Goal: Check status: Check status

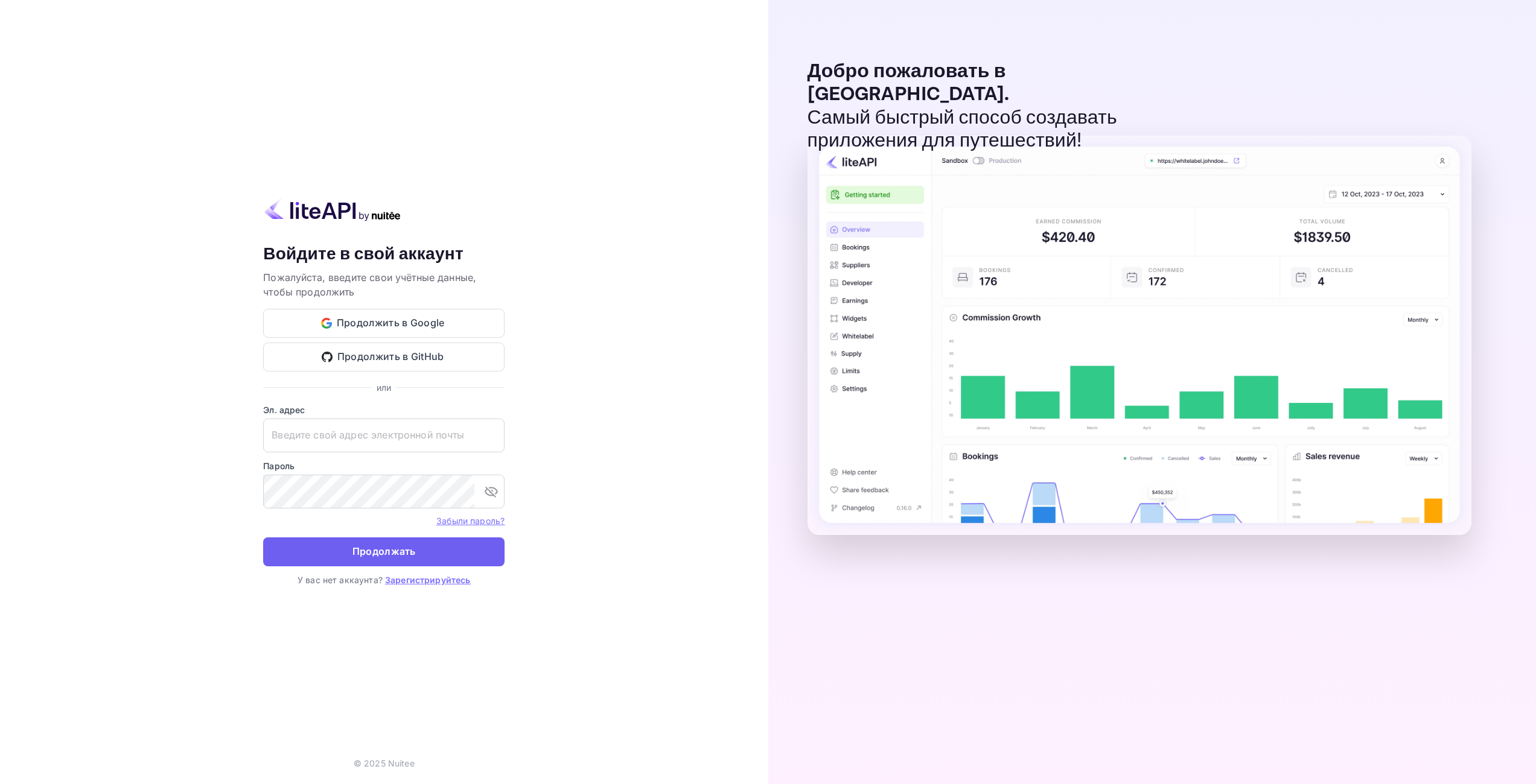
type input "[EMAIL_ADDRESS][DOMAIN_NAME]"
click at [426, 557] on button "Продолжать" at bounding box center [384, 552] width 242 height 29
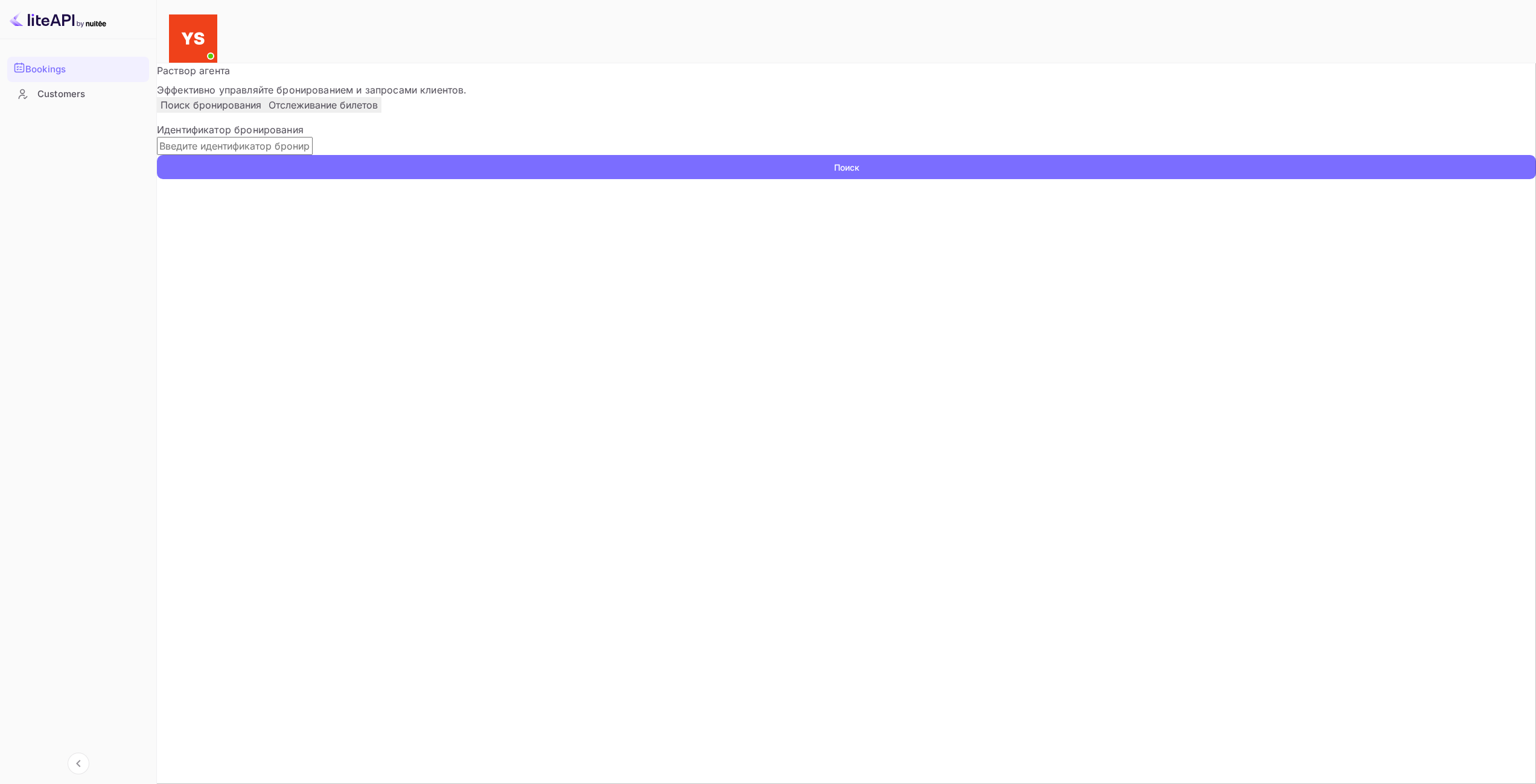
click at [313, 155] on input "text" at bounding box center [235, 146] width 156 height 18
paste input "7480294"
type input "7480294"
click at [825, 137] on p "Идентификатор бронирования" at bounding box center [846, 130] width 1379 height 14
click at [829, 179] on button "Поиск" at bounding box center [846, 167] width 1379 height 24
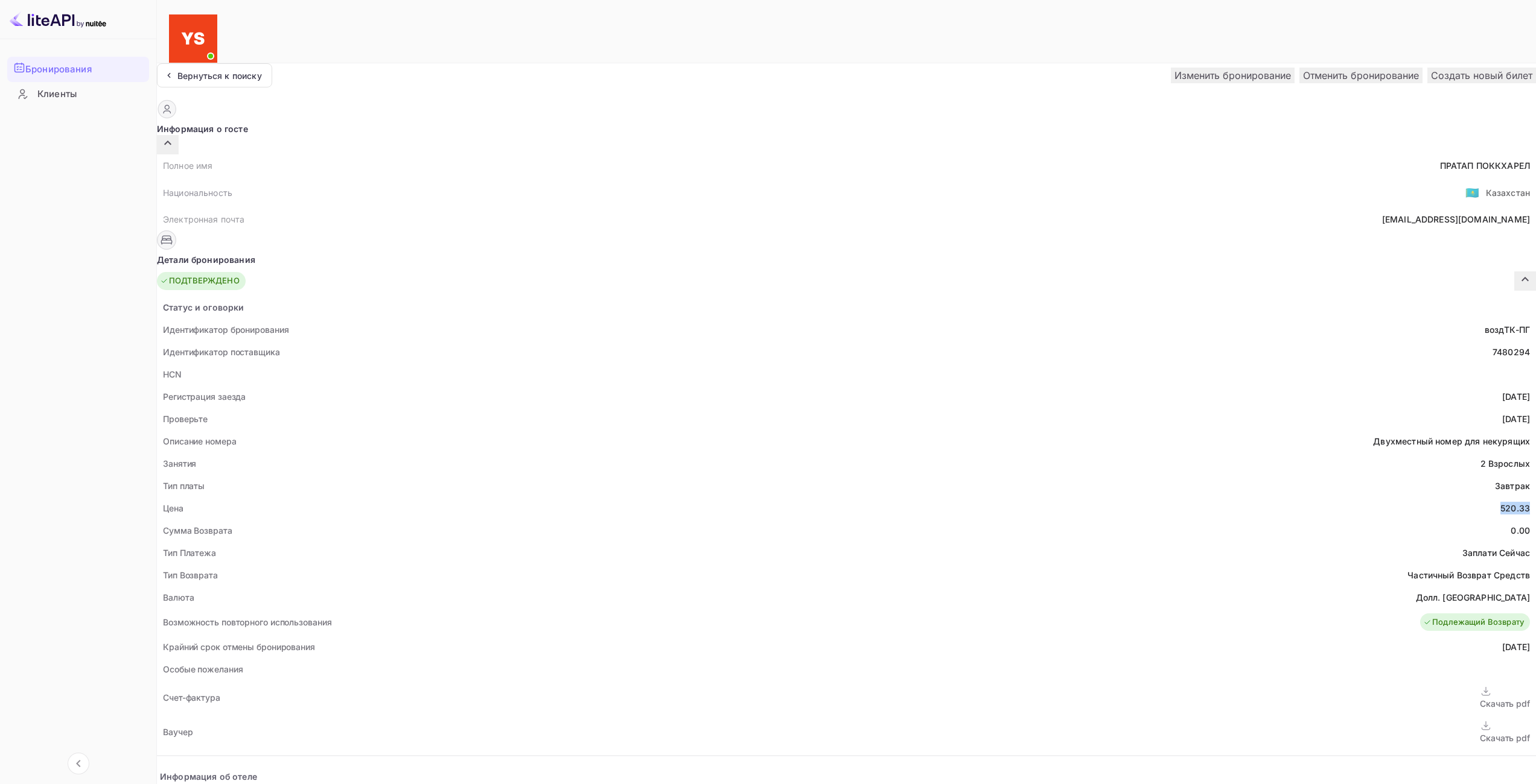
drag, startPoint x: 799, startPoint y: 479, endPoint x: 828, endPoint y: 482, distance: 29.2
click at [828, 497] on div "Цена 520.33" at bounding box center [846, 508] width 1379 height 22
copy div "520.33"
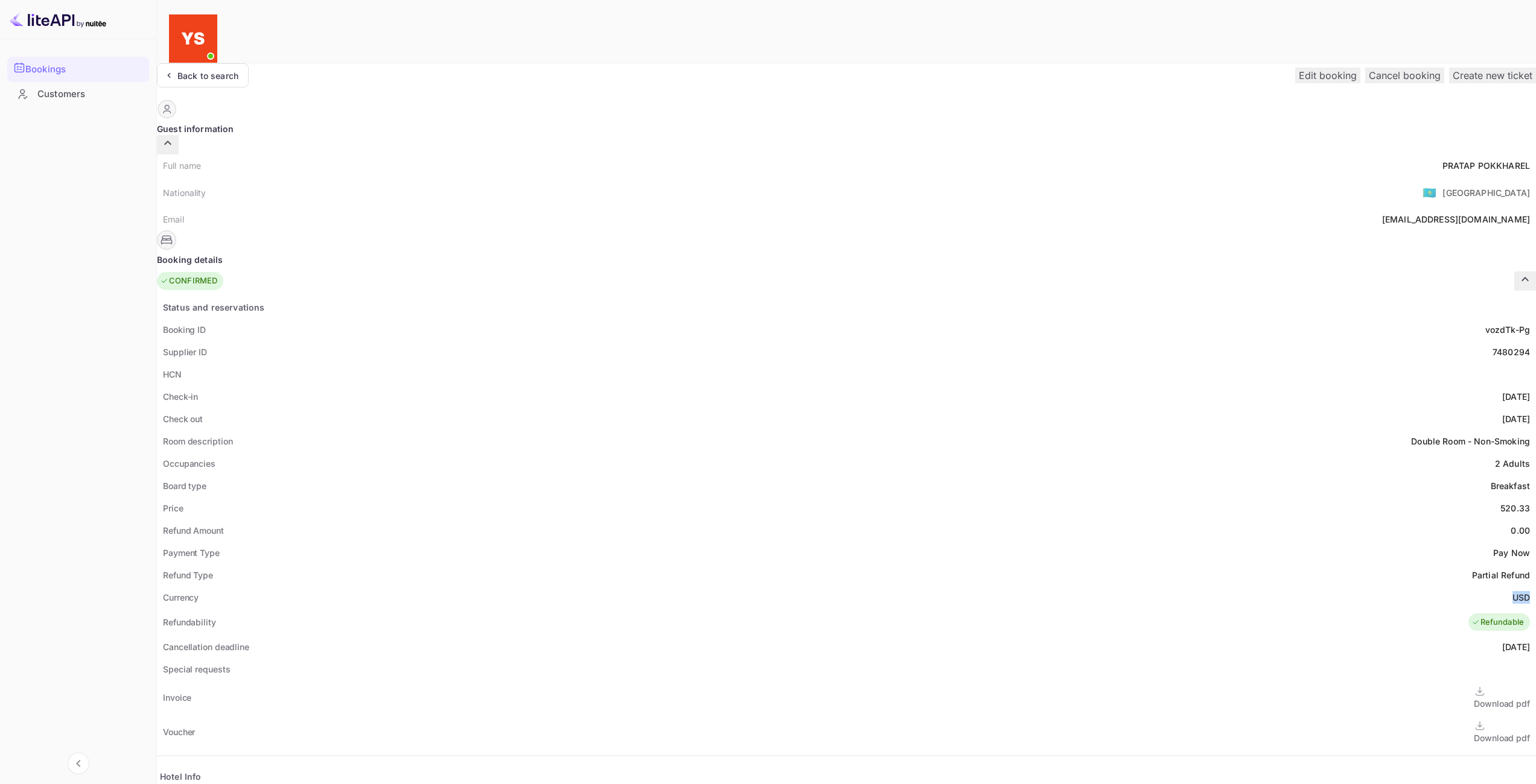
drag, startPoint x: 809, startPoint y: 564, endPoint x: 828, endPoint y: 563, distance: 19.0
click at [828, 586] on div "Currency USD" at bounding box center [846, 597] width 1379 height 22
copy ya-tr-span "USD"
